Goal: Information Seeking & Learning: Compare options

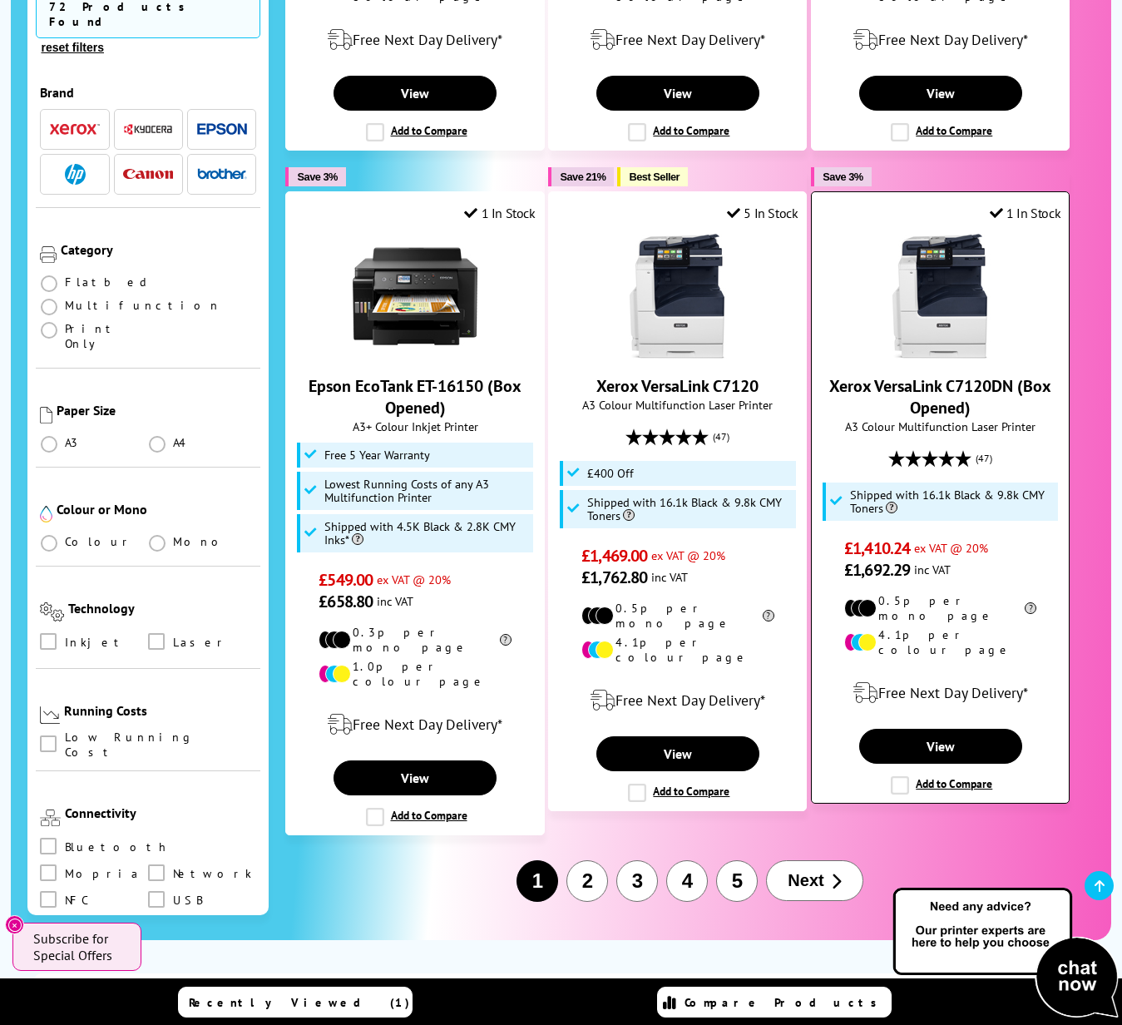
scroll to position [2352, 0]
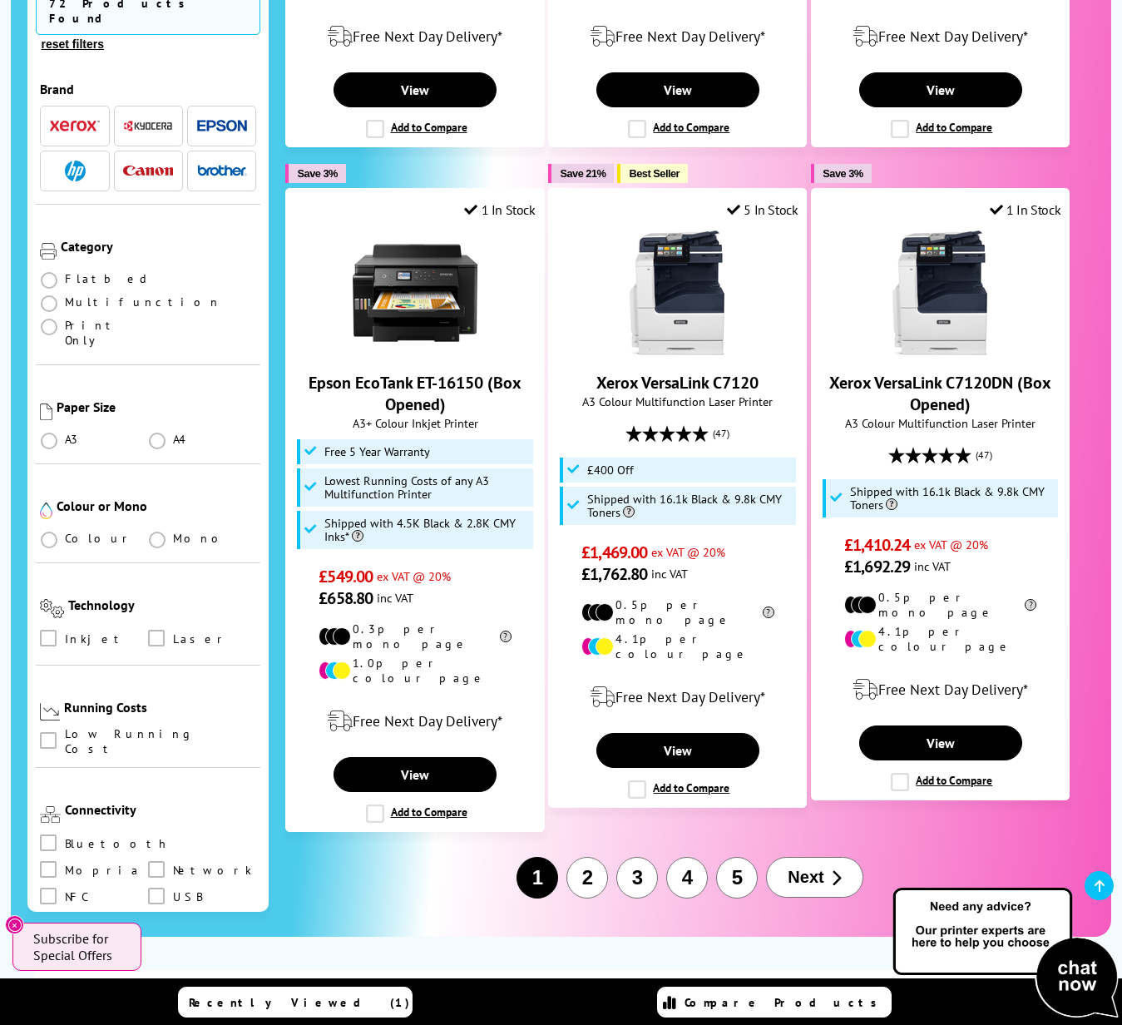
click at [814, 868] on span "Next" at bounding box center [806, 877] width 36 height 19
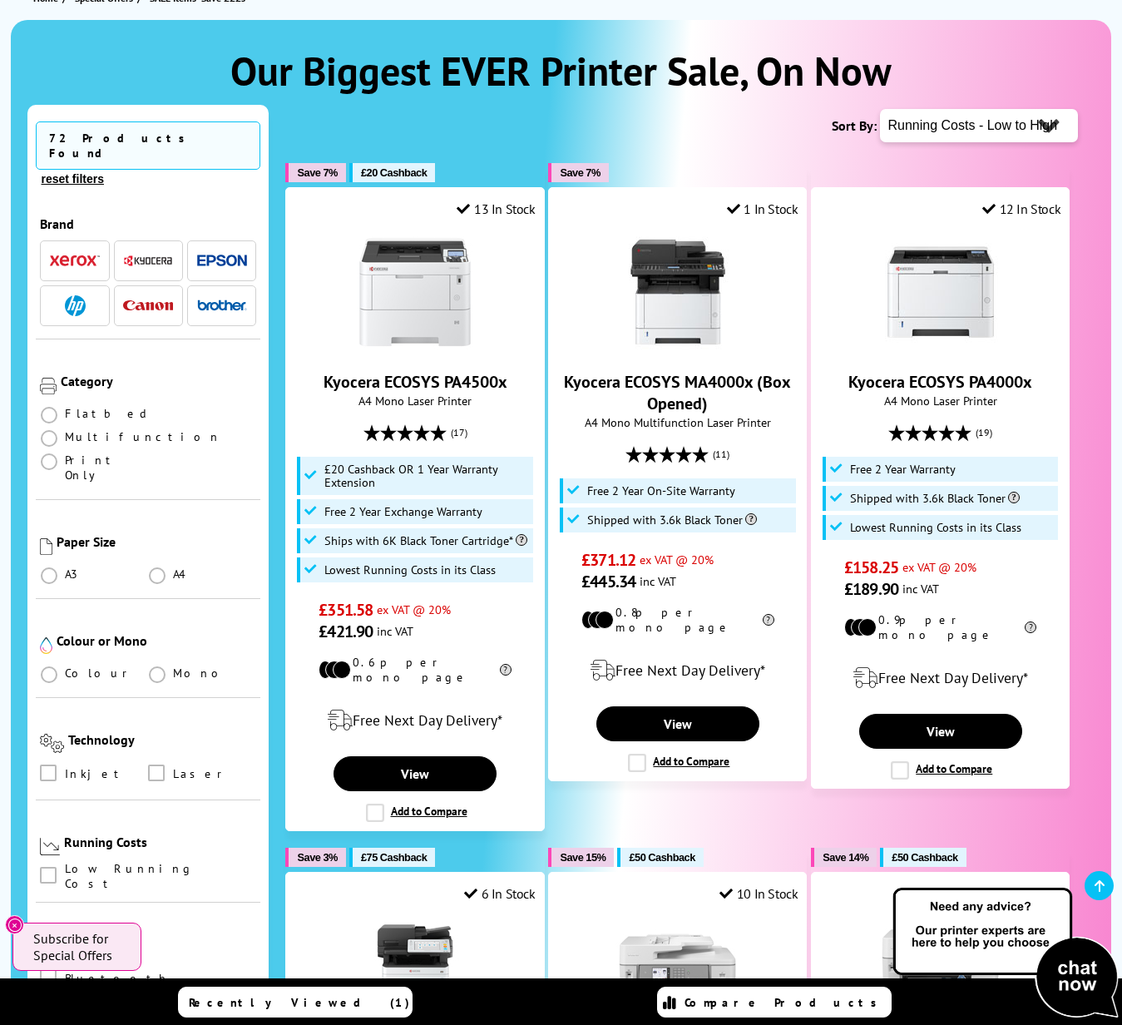
scroll to position [207, 0]
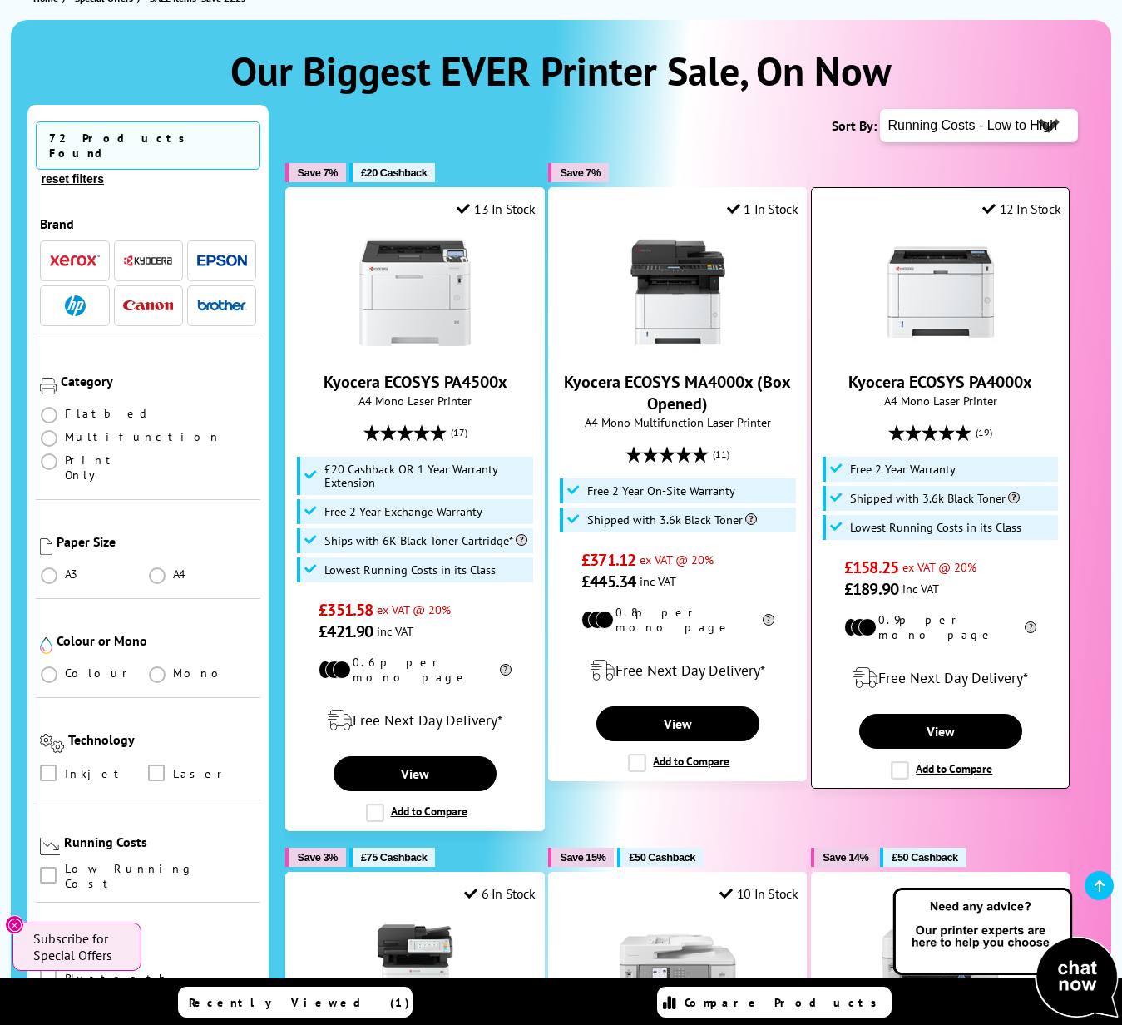
click at [937, 761] on label "Add to Compare" at bounding box center [941, 770] width 101 height 18
click at [0, 0] on input "Add to Compare" at bounding box center [0, 0] width 0 height 0
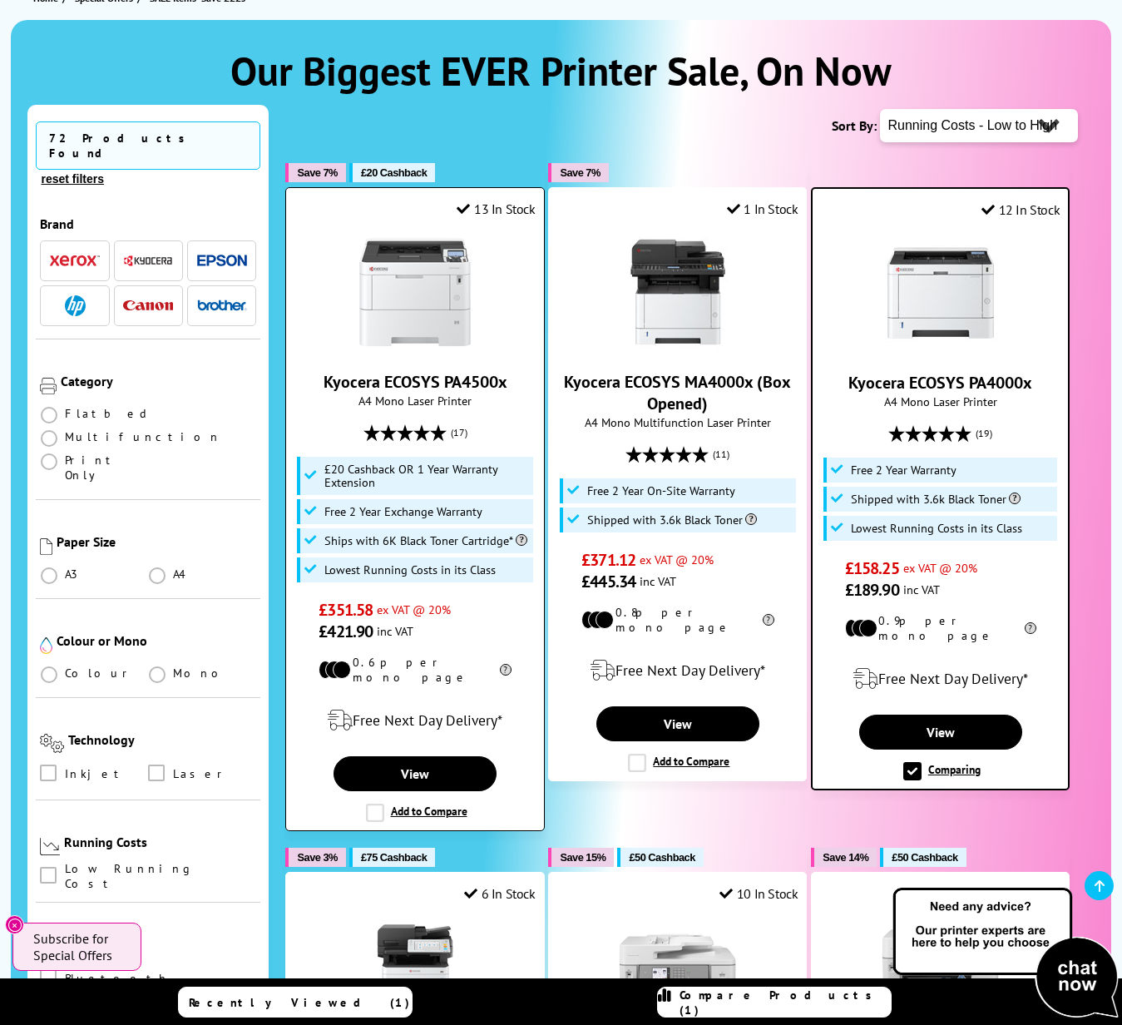
click at [421, 804] on label "Add to Compare" at bounding box center [416, 813] width 101 height 18
click at [0, 0] on input "Add to Compare" at bounding box center [0, 0] width 0 height 0
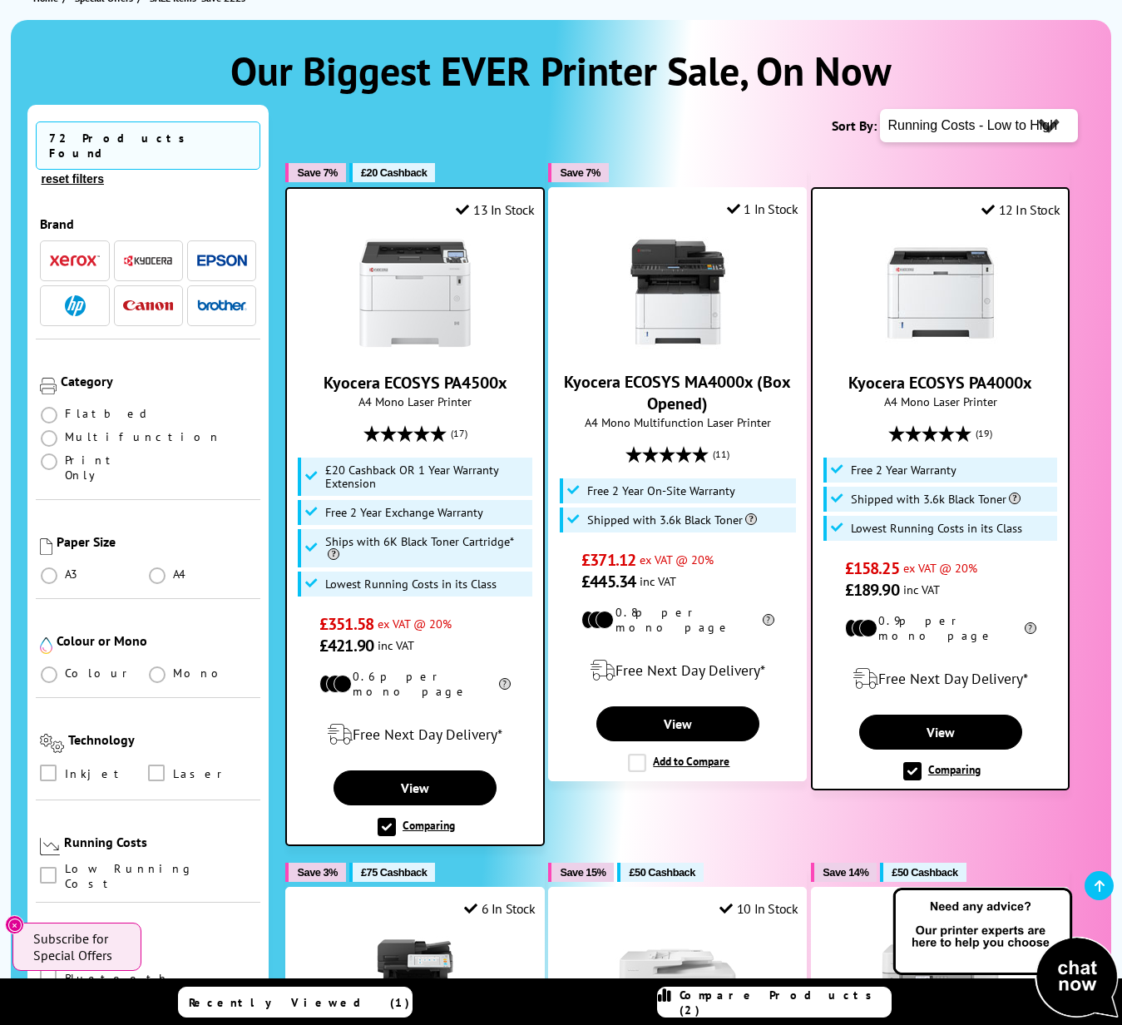
click at [749, 1002] on span "Compare Products (2)" at bounding box center [785, 1002] width 211 height 30
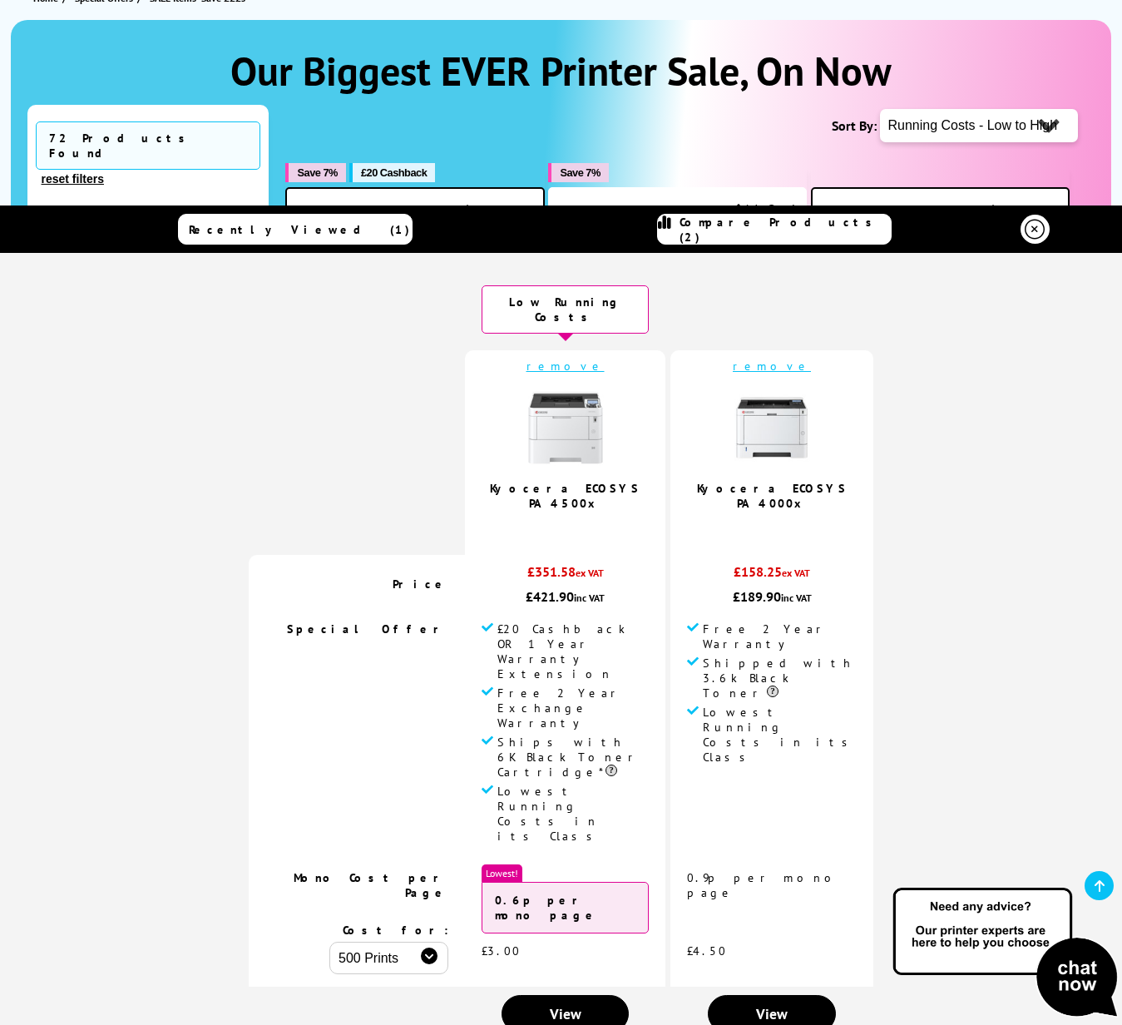
scroll to position [2, 0]
click at [443, 941] on select "500 Prints 1000 Prints 2000 Prints" at bounding box center [388, 957] width 119 height 32
select select "1000"
click at [108, 171] on button "reset filters" at bounding box center [72, 178] width 72 height 15
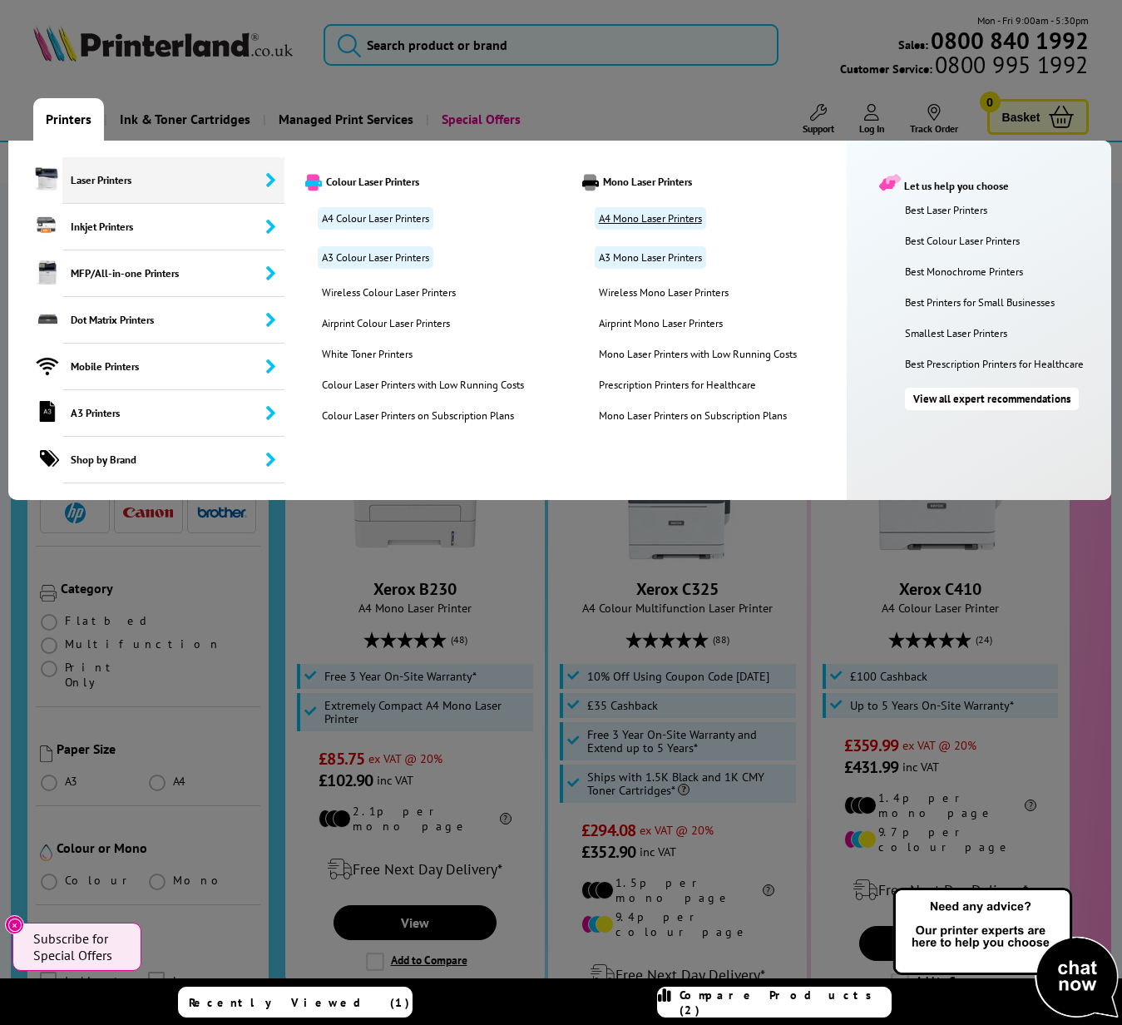
click at [636, 215] on link "A4 Mono Laser Printers" at bounding box center [650, 218] width 111 height 22
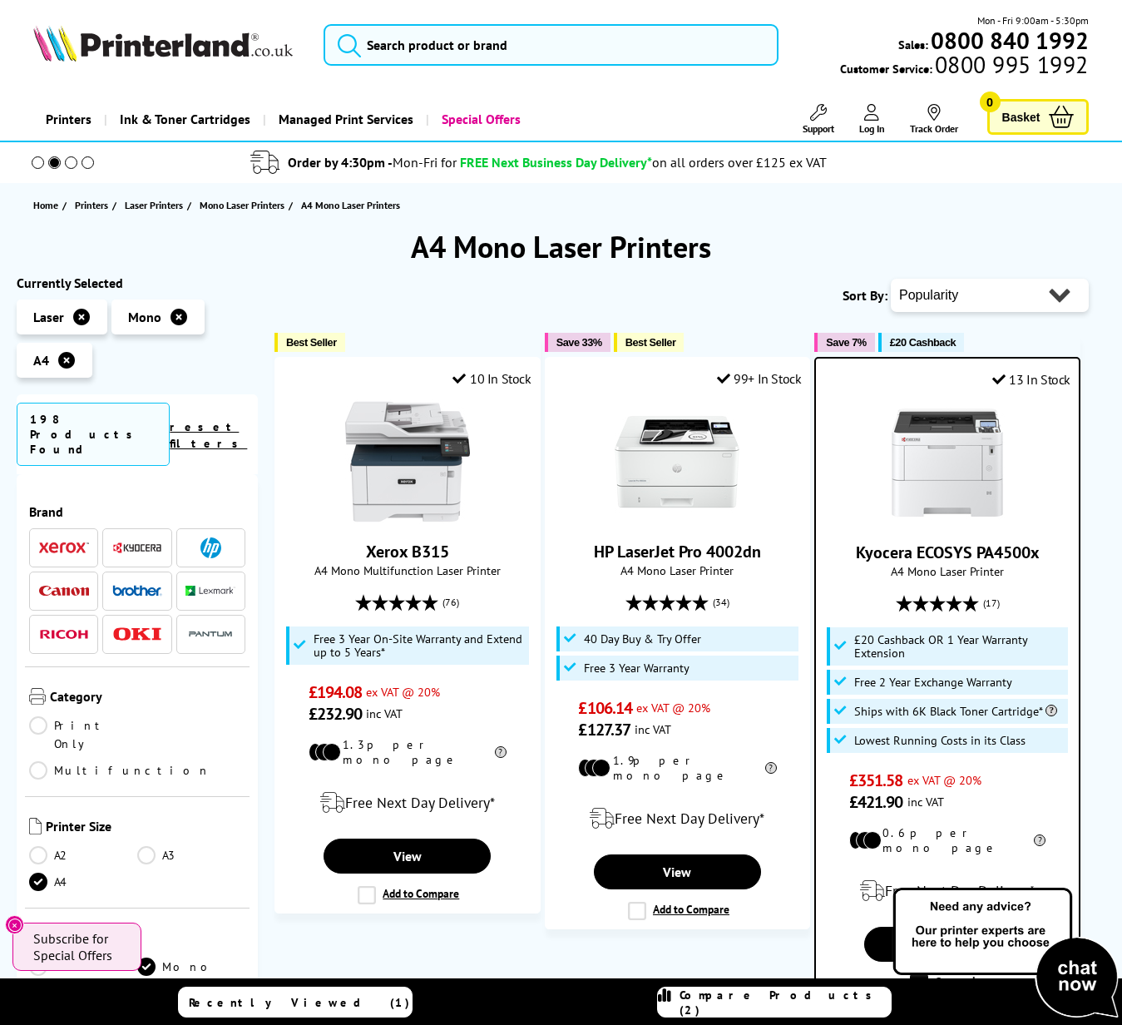
select select "Price Ascending"
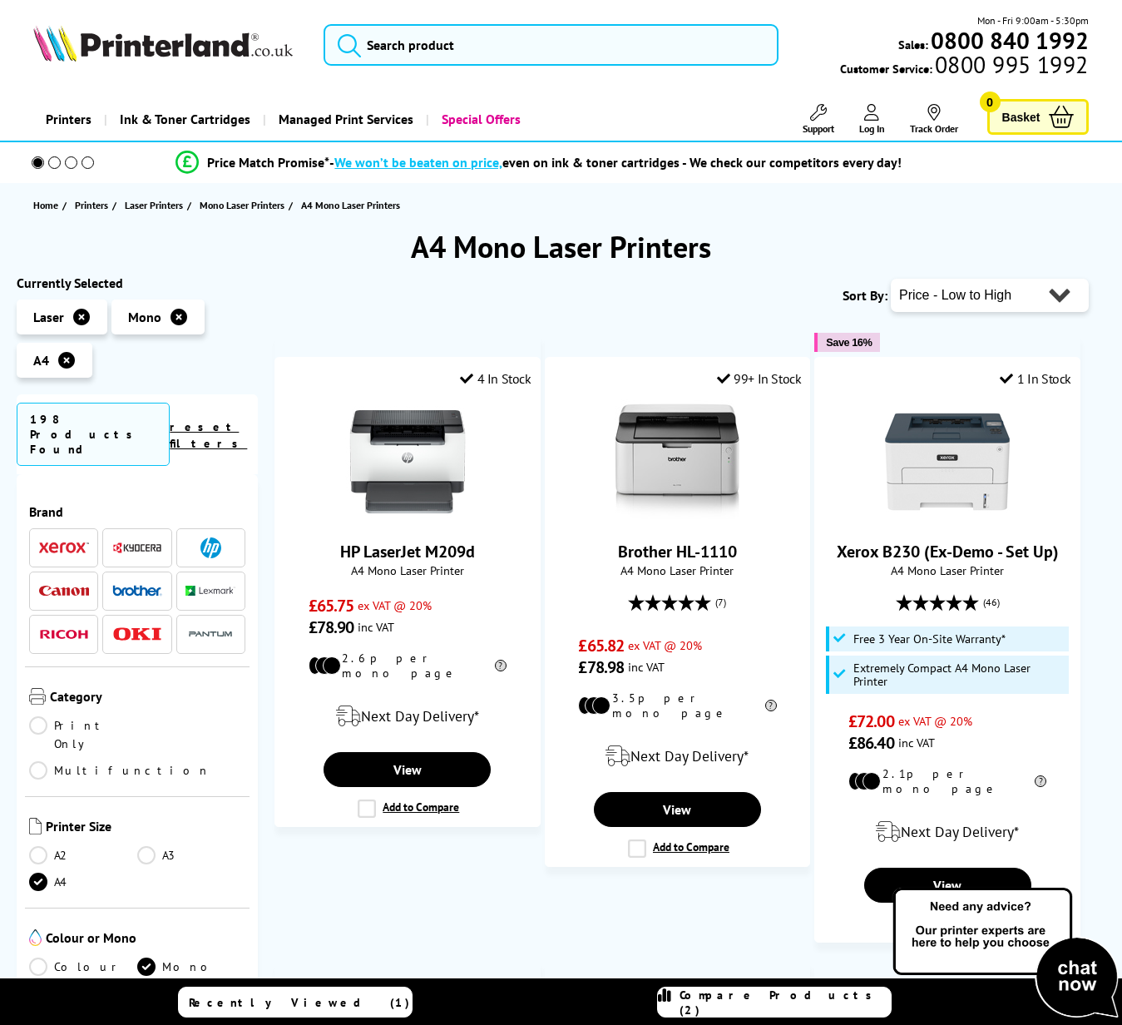
select select "Running Costs"
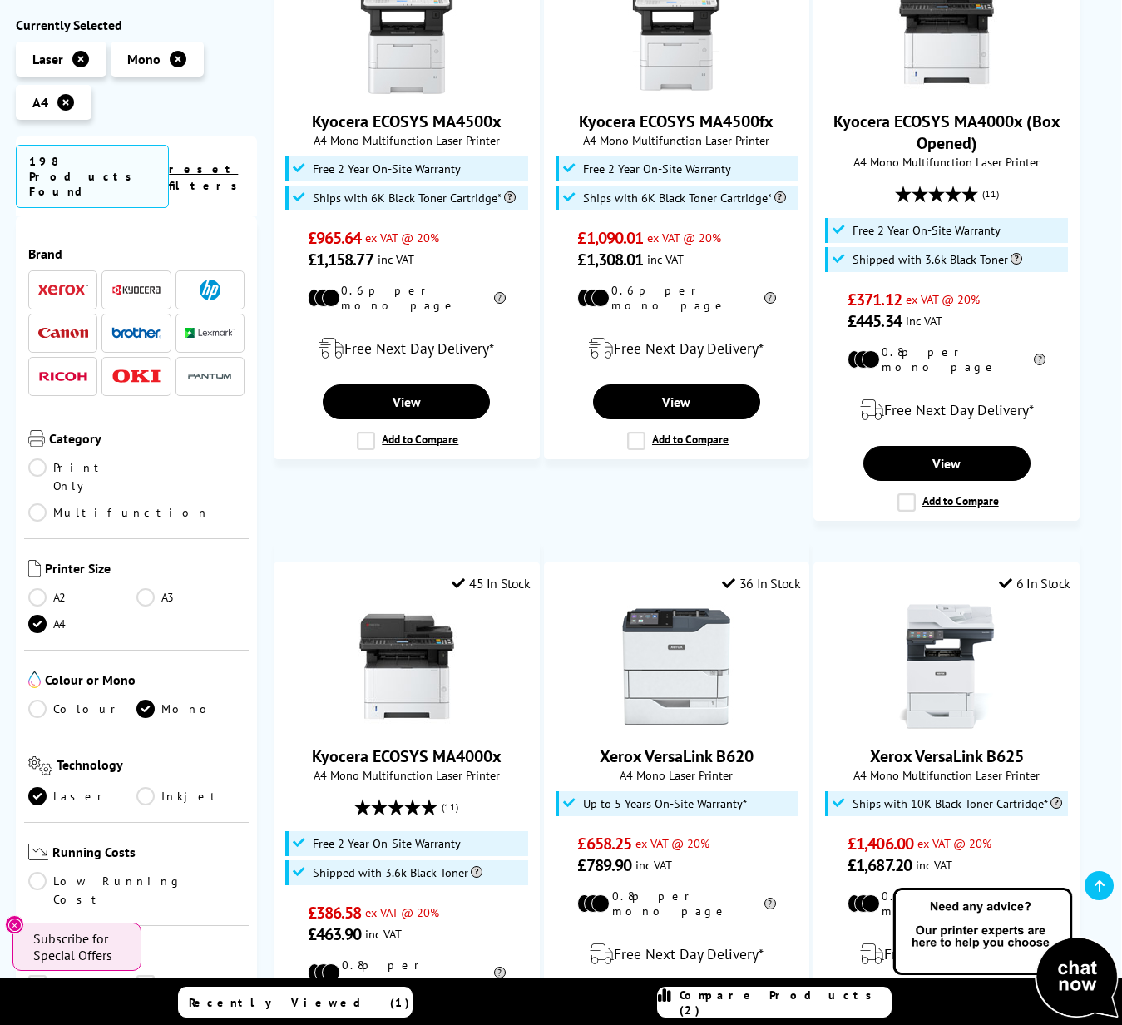
scroll to position [1788, 0]
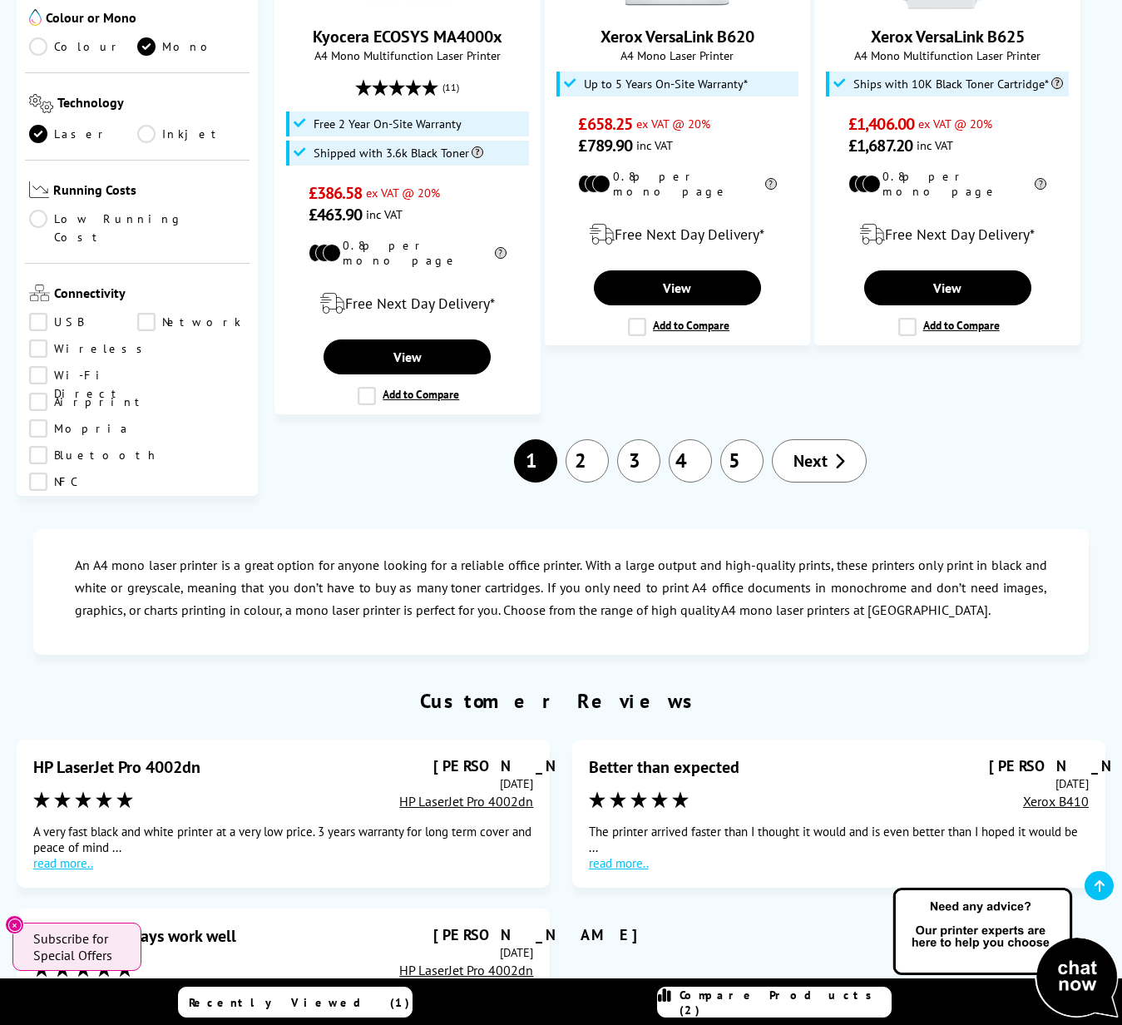
scroll to position [2508, 0]
click at [811, 449] on span "Next" at bounding box center [811, 460] width 34 height 22
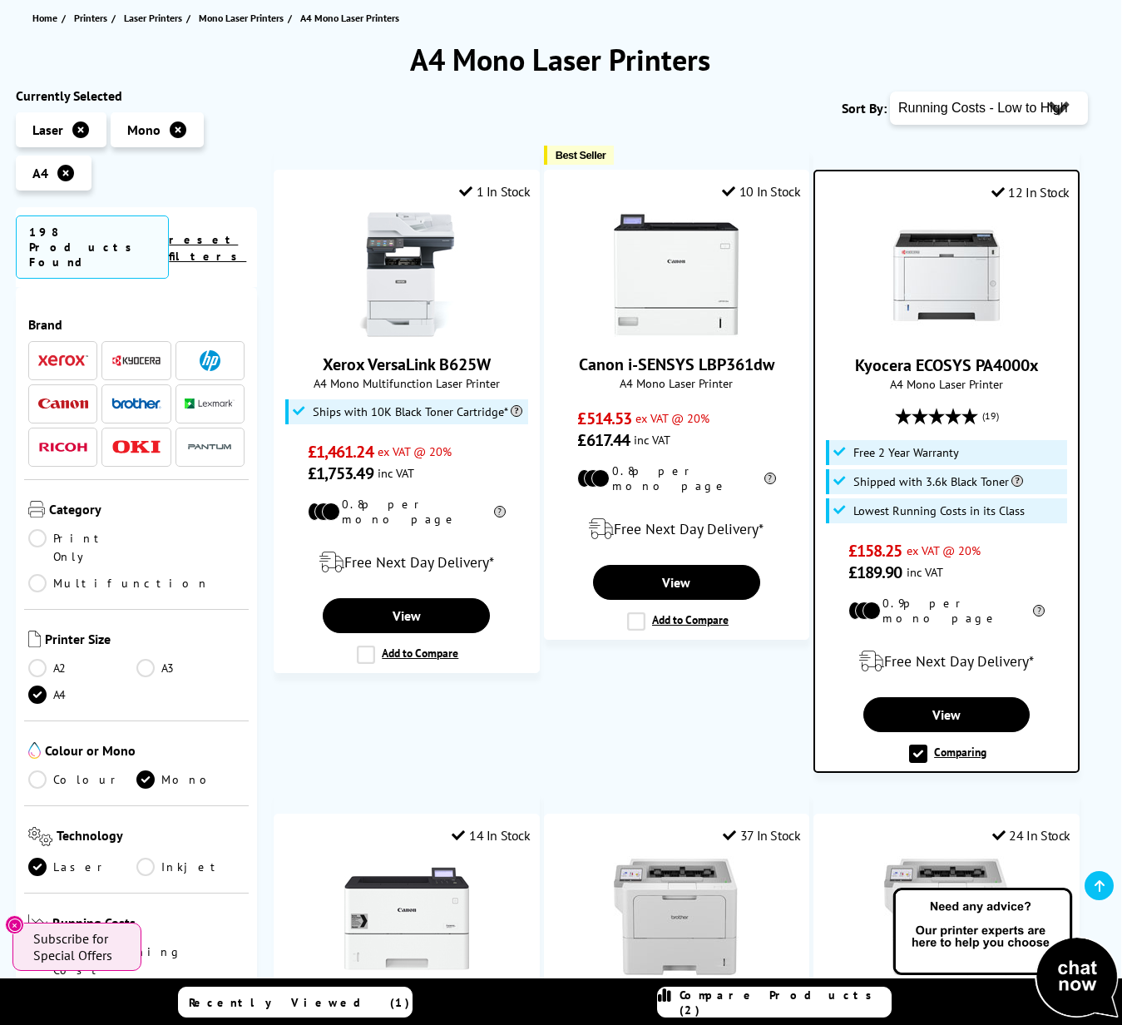
scroll to position [187, 0]
drag, startPoint x: 1046, startPoint y: 364, endPoint x: 857, endPoint y: 369, distance: 188.9
click at [857, 369] on span "Kyocera ECOSYS PA4000x" at bounding box center [948, 365] width 238 height 22
copy link "Kyocera ECOSYS PA4000x"
